Goal: Task Accomplishment & Management: Complete application form

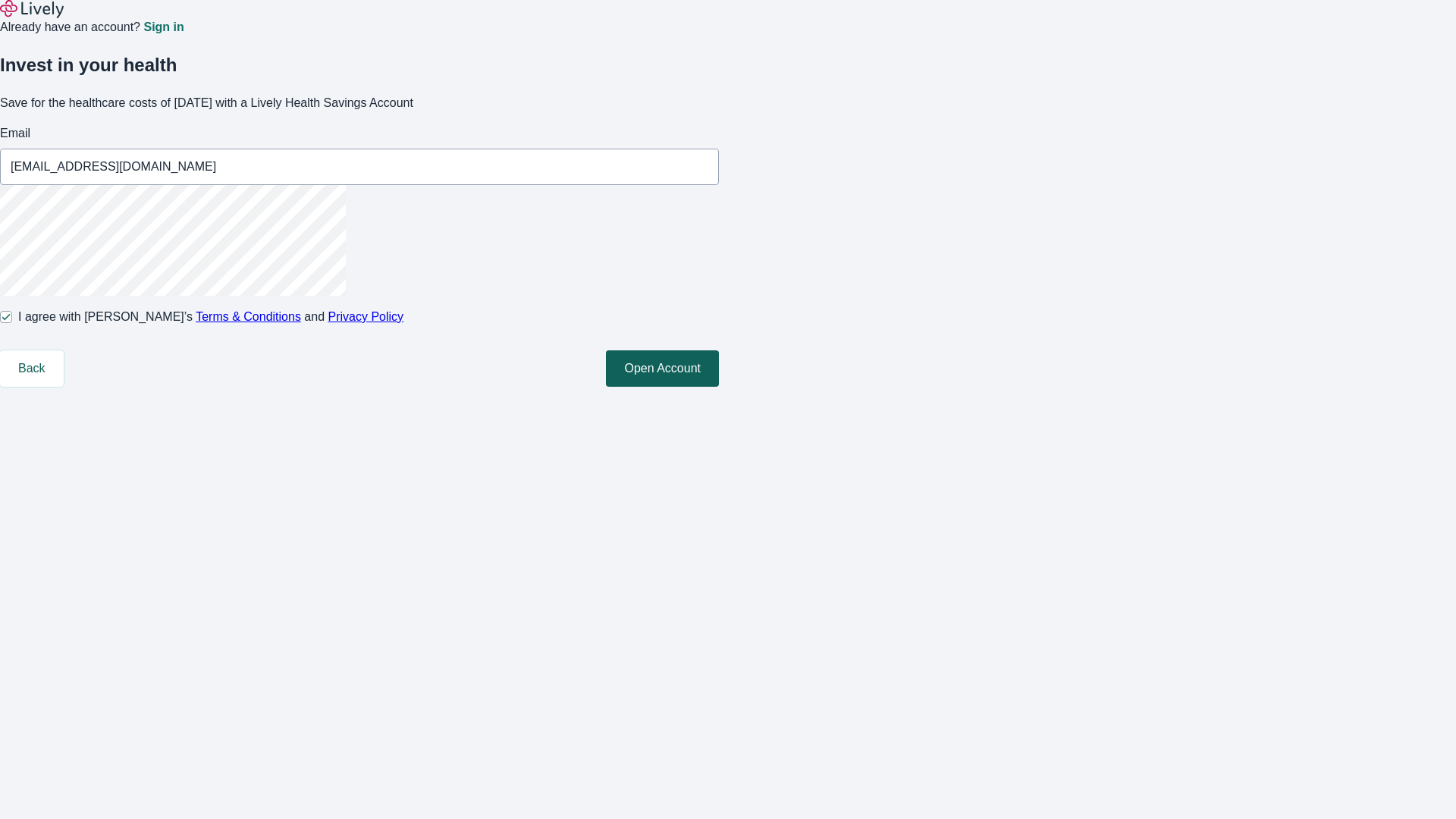
click at [719, 386] on button "Open Account" at bounding box center [661, 369] width 113 height 37
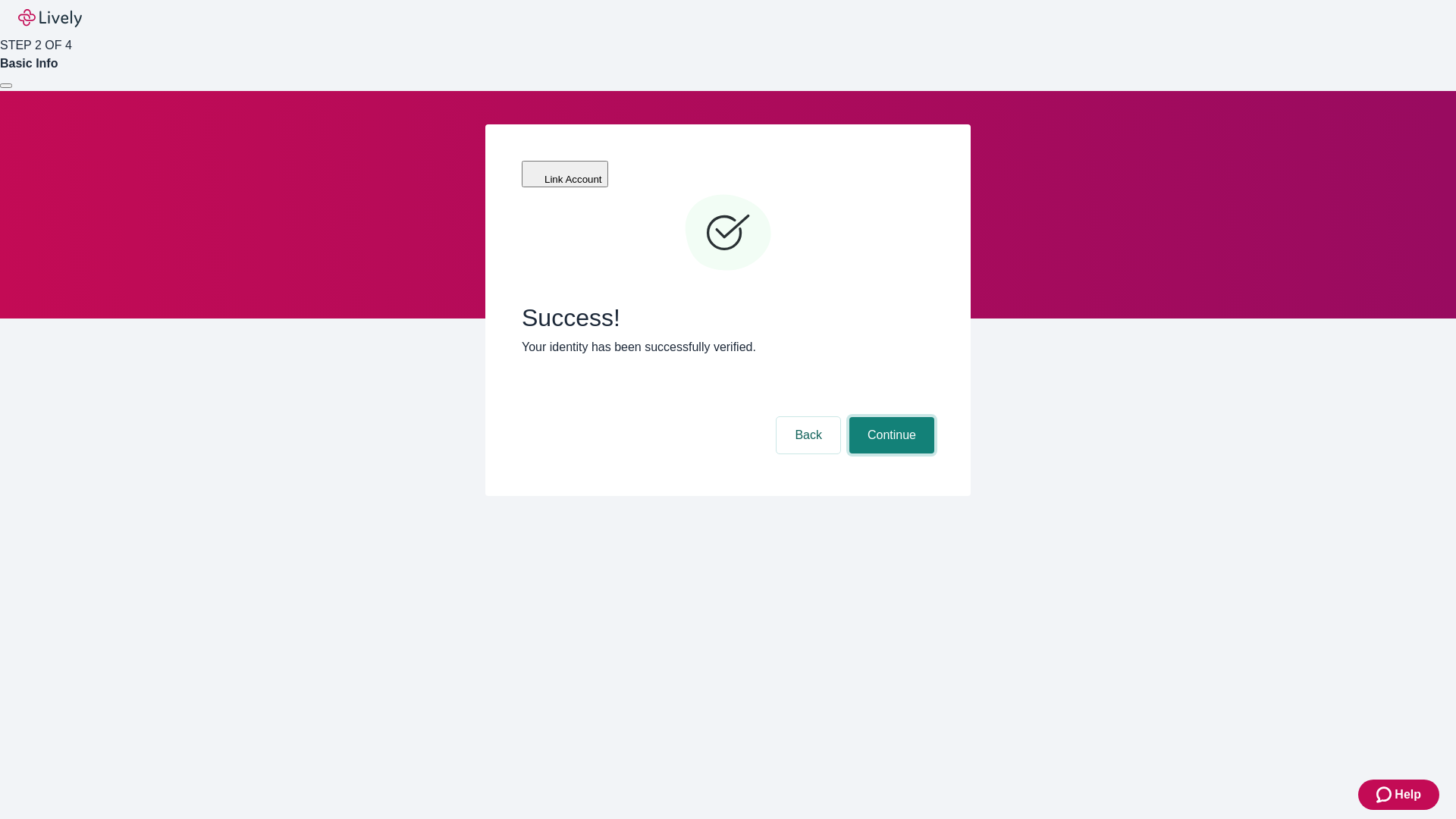
click at [889, 417] on button "Continue" at bounding box center [891, 435] width 85 height 37
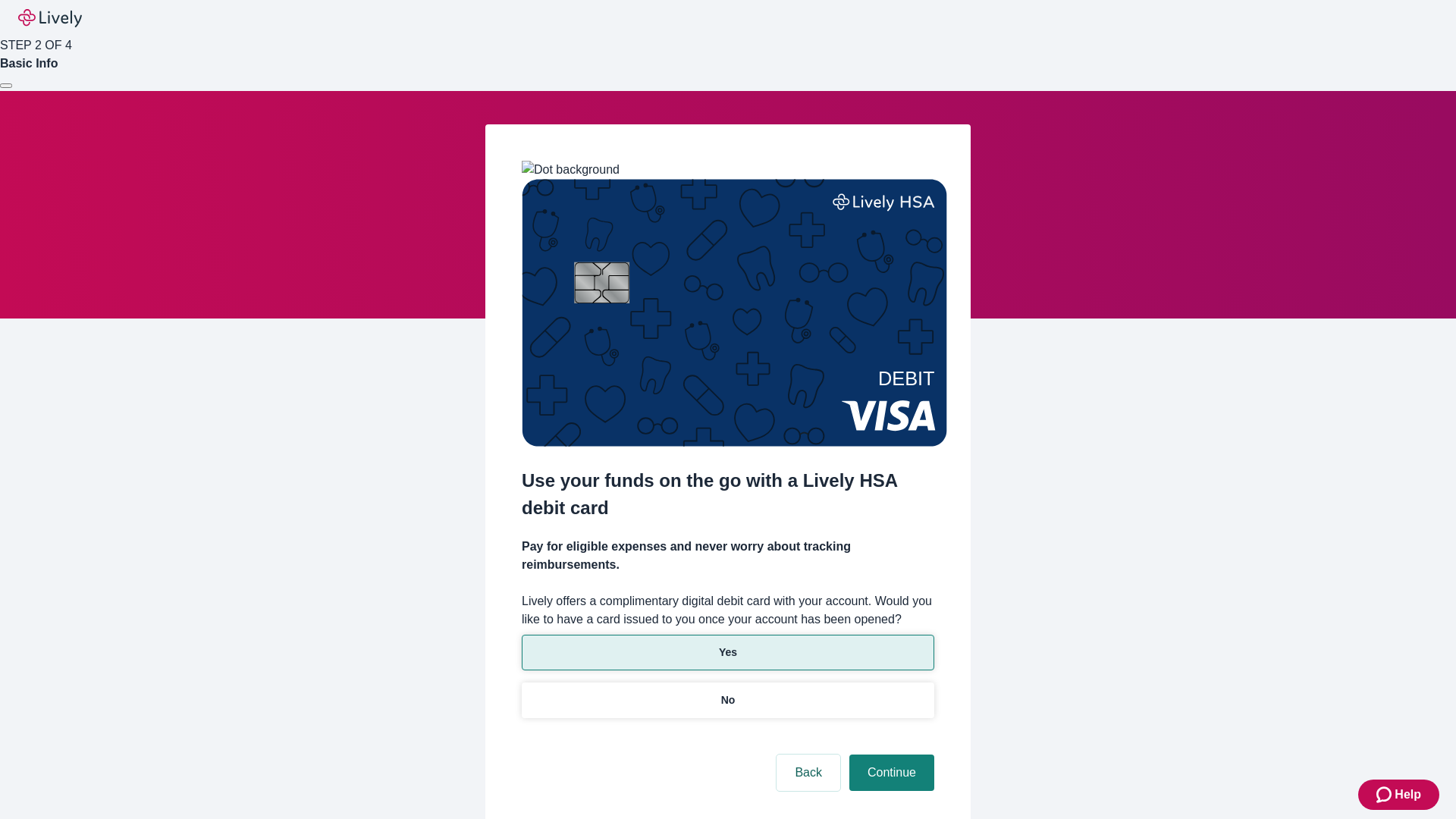
click at [727, 645] on p "Yes" at bounding box center [728, 652] width 18 height 16
click at [889, 754] on button "Continue" at bounding box center [891, 773] width 85 height 37
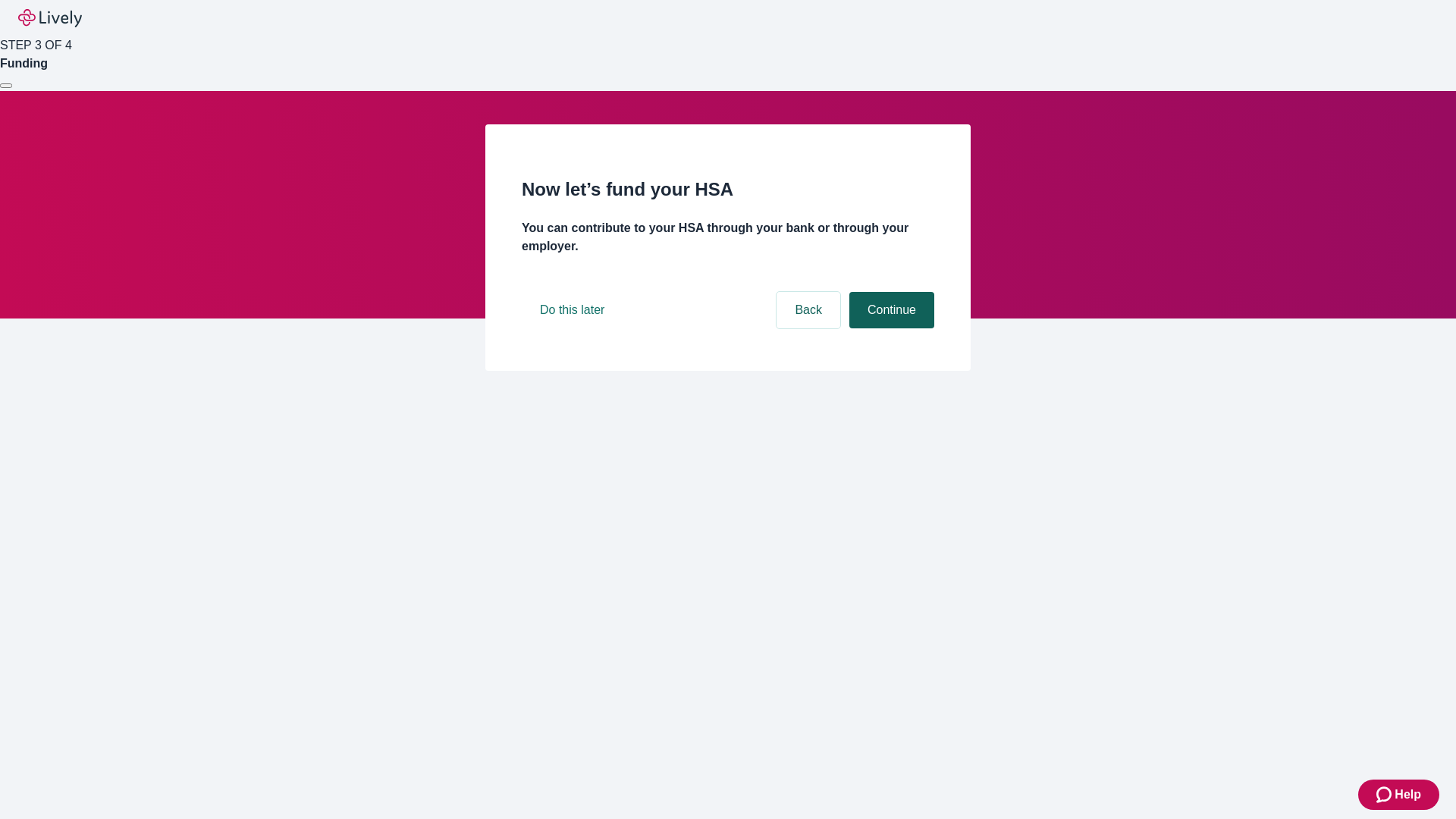
click at [889, 328] on button "Continue" at bounding box center [891, 311] width 85 height 37
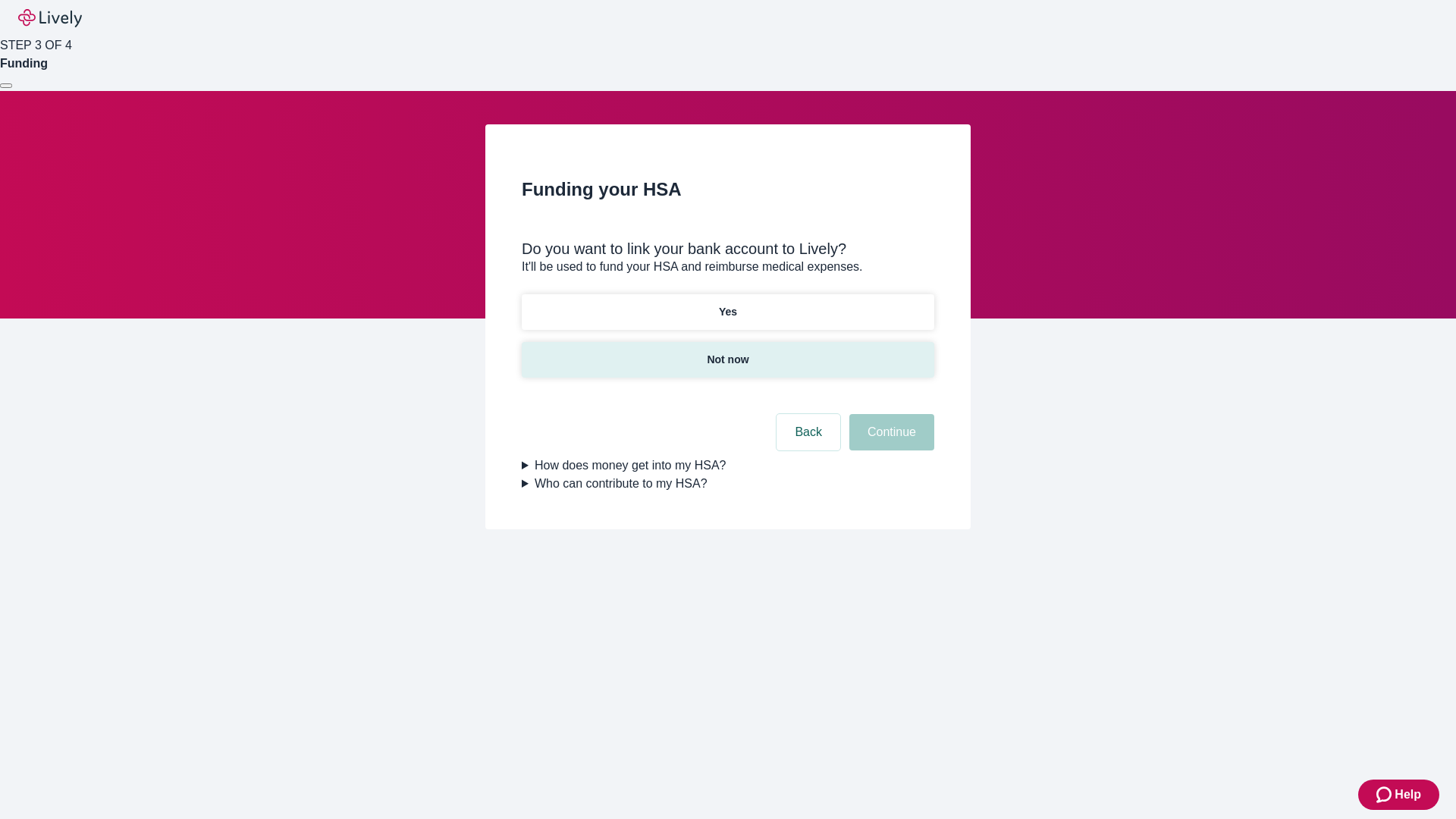
click at [727, 351] on p "Not now" at bounding box center [728, 359] width 42 height 16
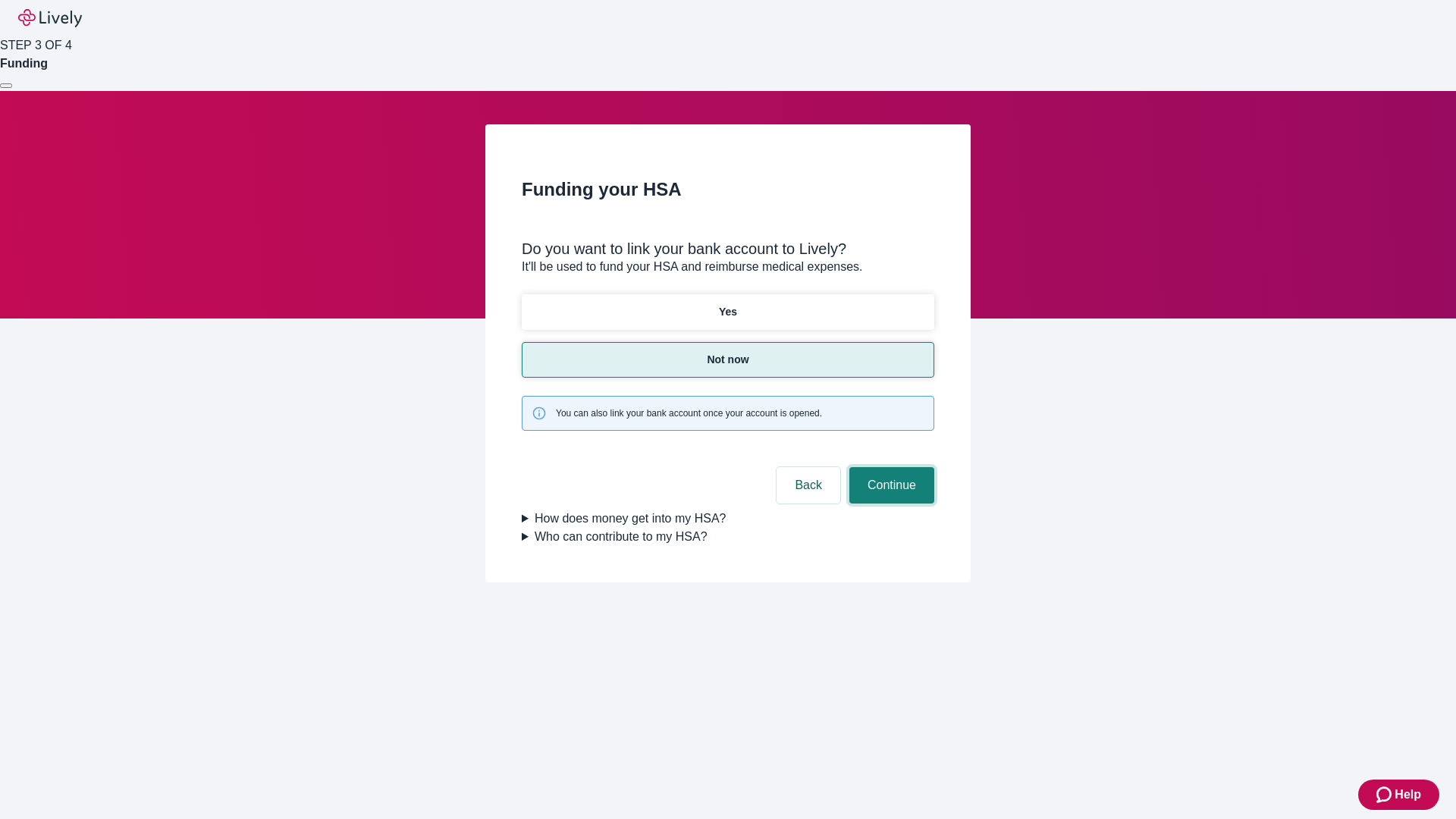
click at [889, 467] on button "Continue" at bounding box center [891, 485] width 85 height 37
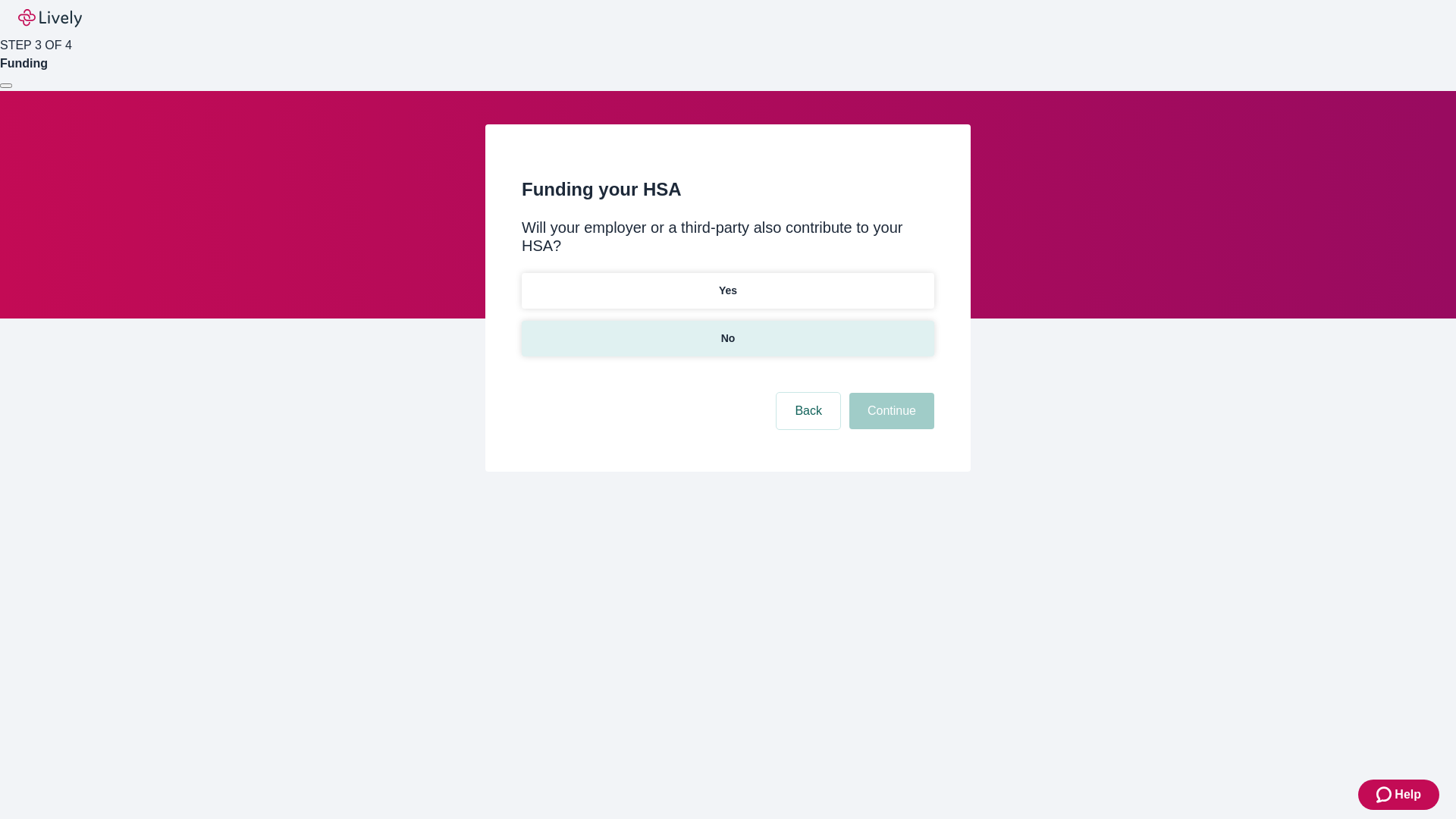
click at [727, 331] on p "No" at bounding box center [728, 338] width 15 height 16
click at [889, 392] on button "Continue" at bounding box center [891, 411] width 85 height 37
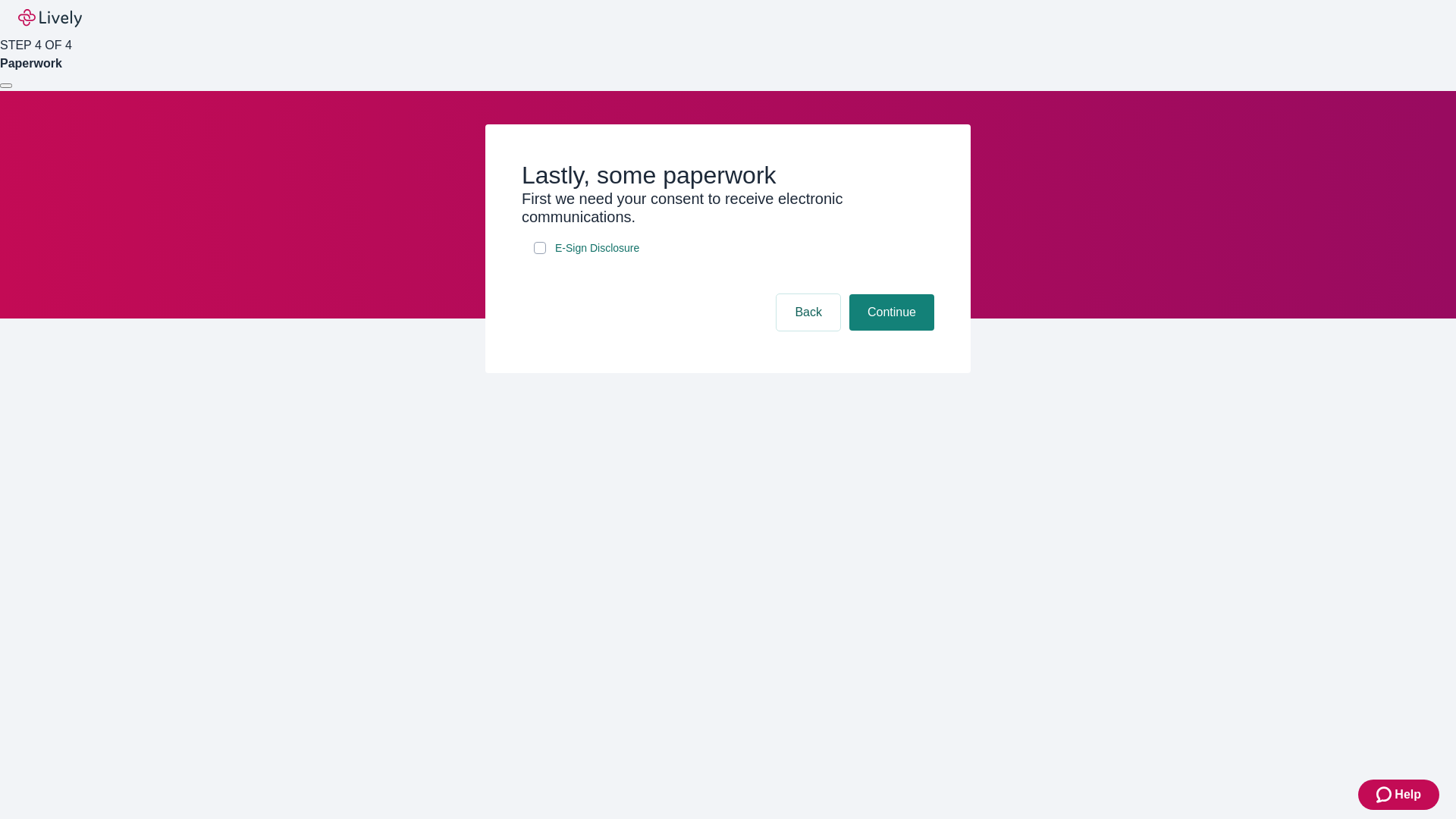
click at [540, 254] on input "E-Sign Disclosure" at bounding box center [540, 248] width 12 height 12
checkbox input "true"
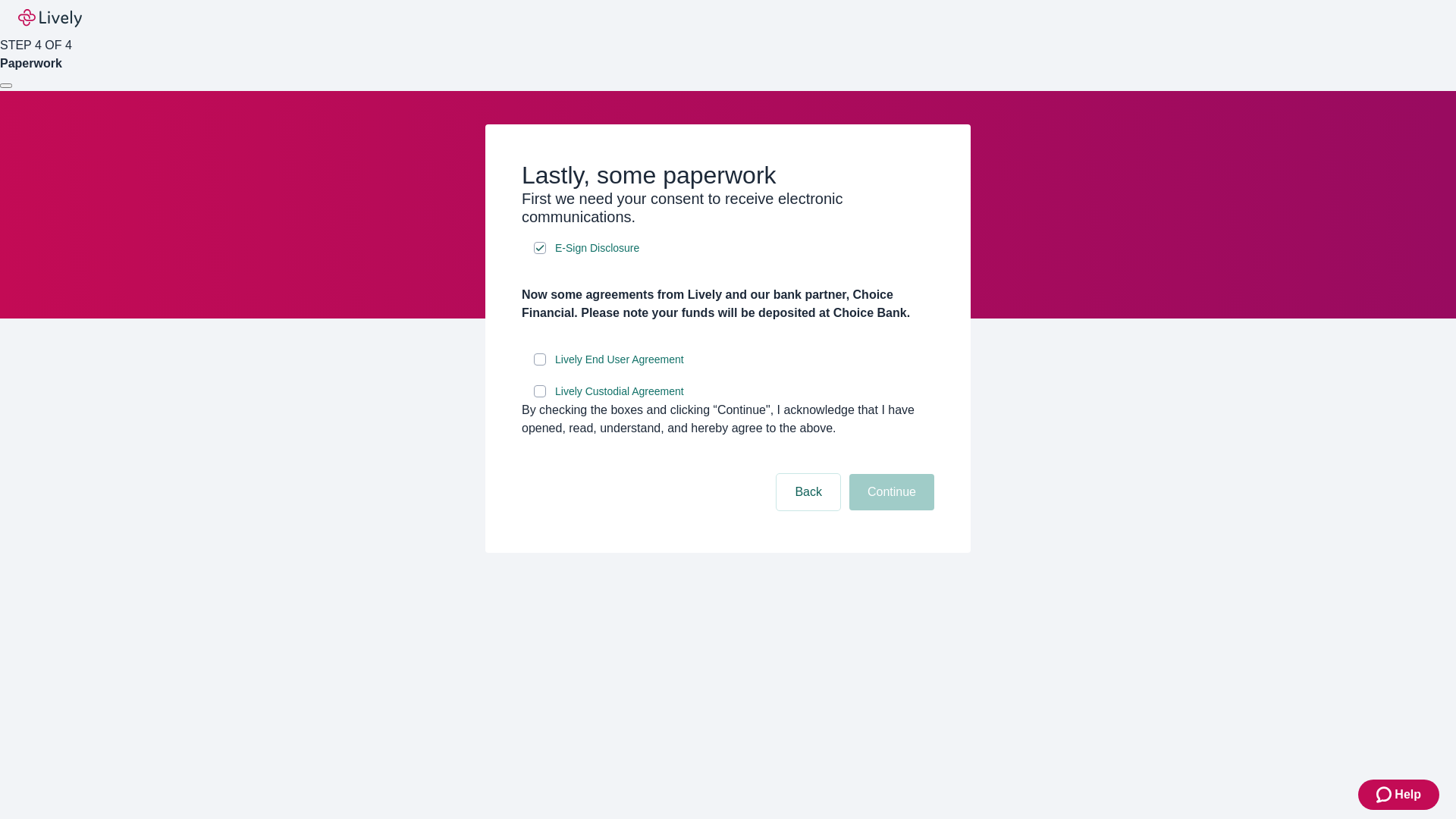
click at [540, 365] on input "Lively End User Agreement" at bounding box center [540, 359] width 12 height 12
checkbox input "true"
click at [540, 397] on input "Lively Custodial Agreement" at bounding box center [540, 391] width 12 height 12
checkbox input "true"
click at [889, 510] on button "Continue" at bounding box center [891, 492] width 85 height 37
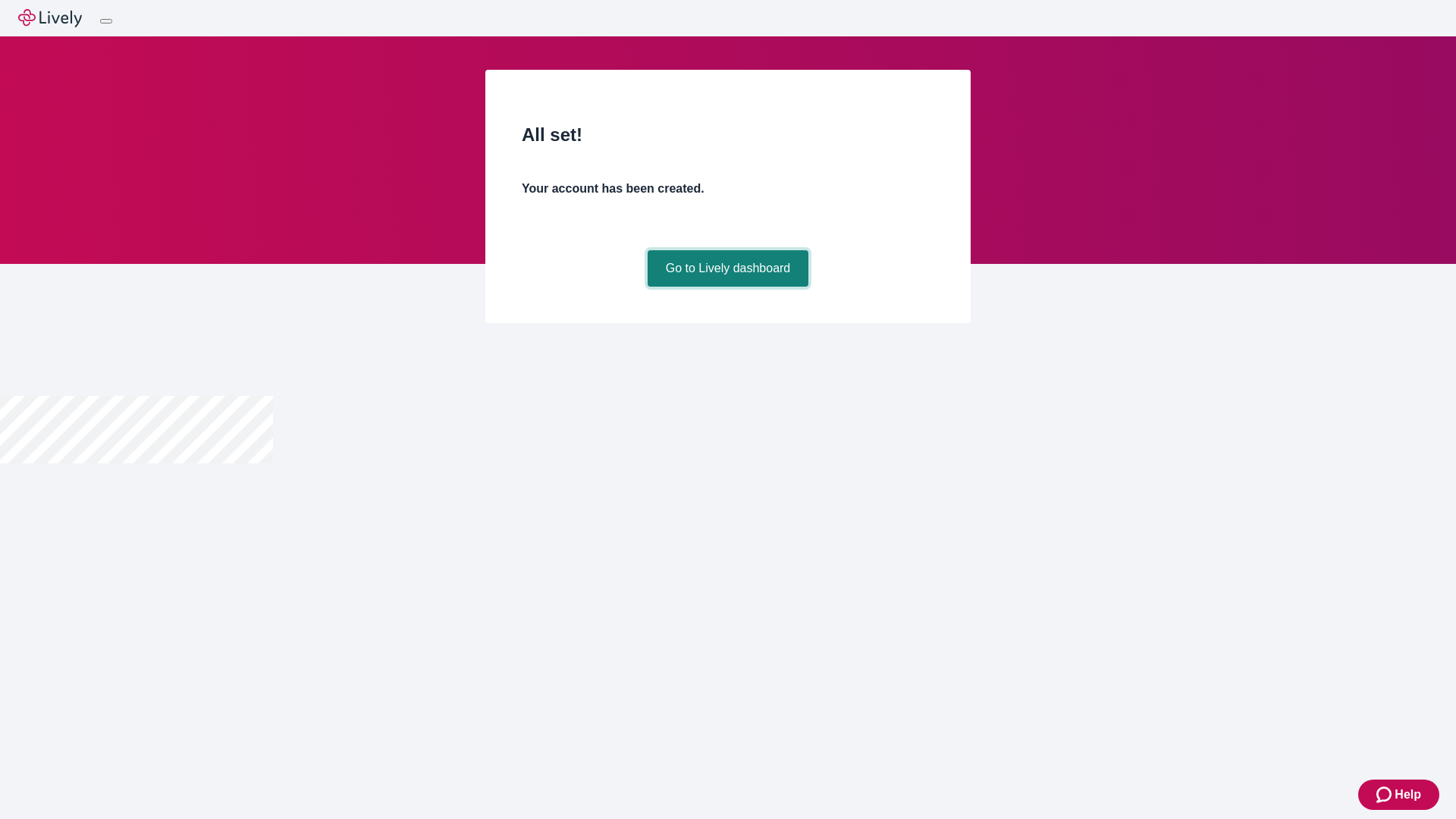
click at [727, 287] on link "Go to Lively dashboard" at bounding box center [728, 269] width 161 height 37
